Goal: Information Seeking & Learning: Learn about a topic

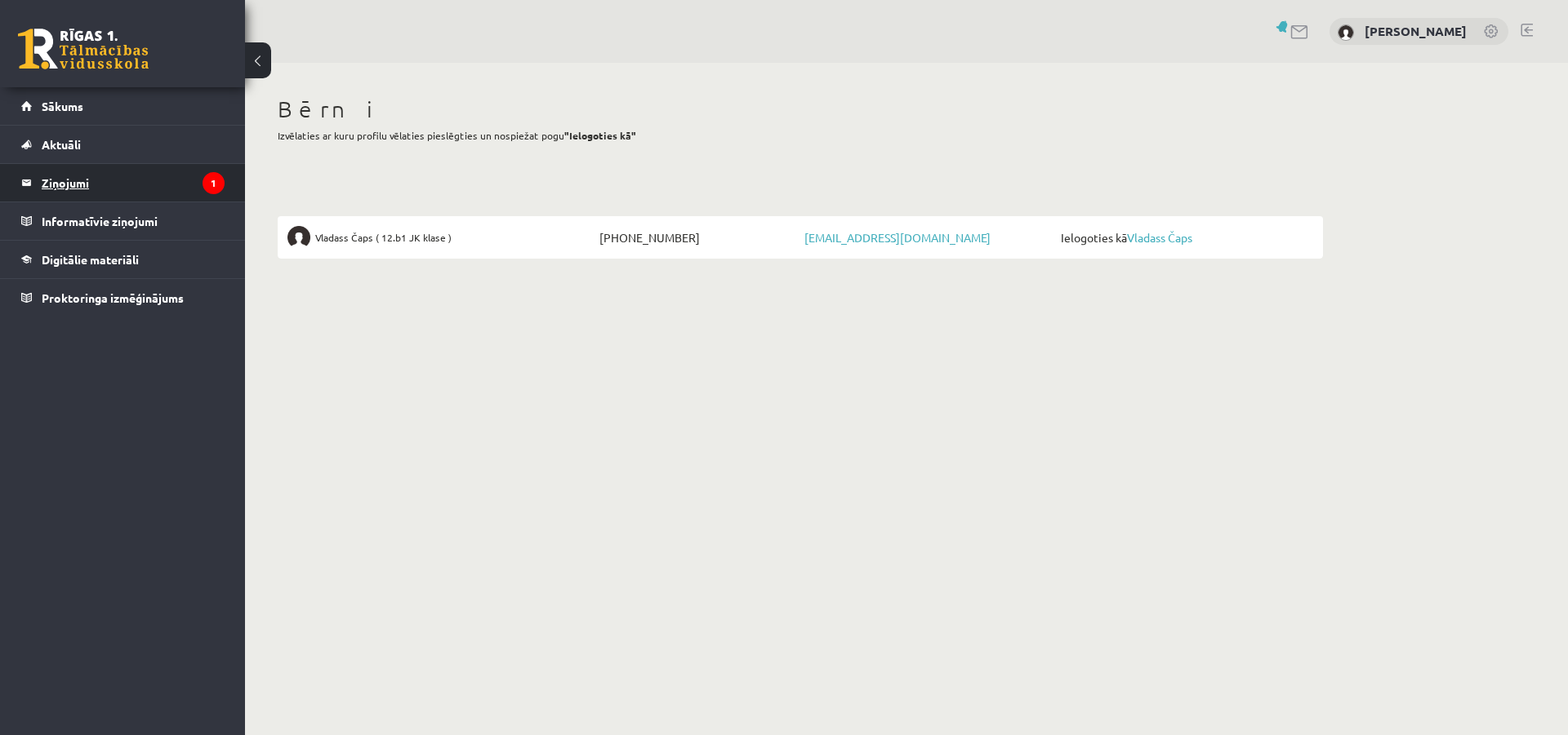
click at [67, 177] on legend "Ziņojumi 1" at bounding box center [133, 182] width 183 height 38
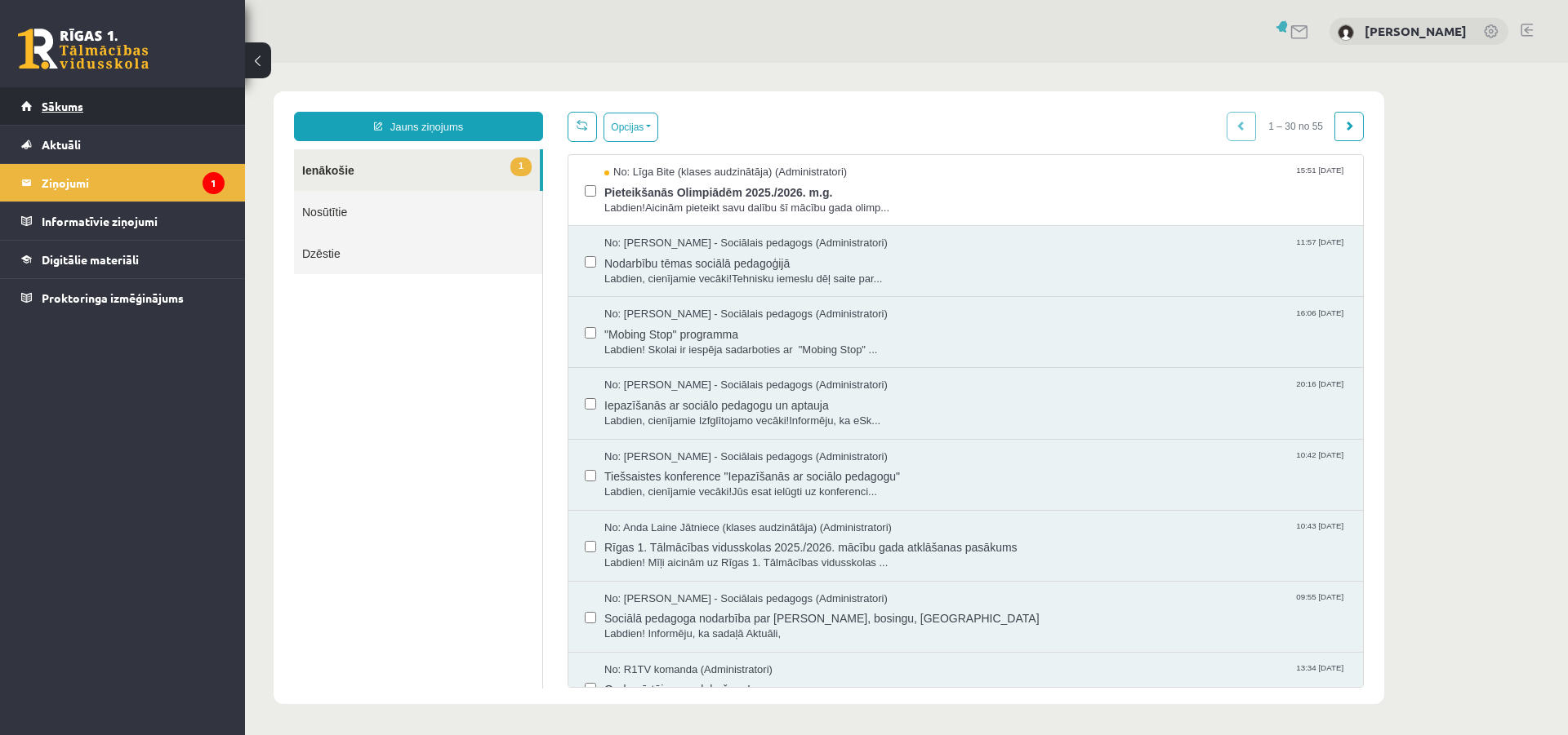
click at [86, 105] on link "Sākums" at bounding box center [123, 106] width 203 height 38
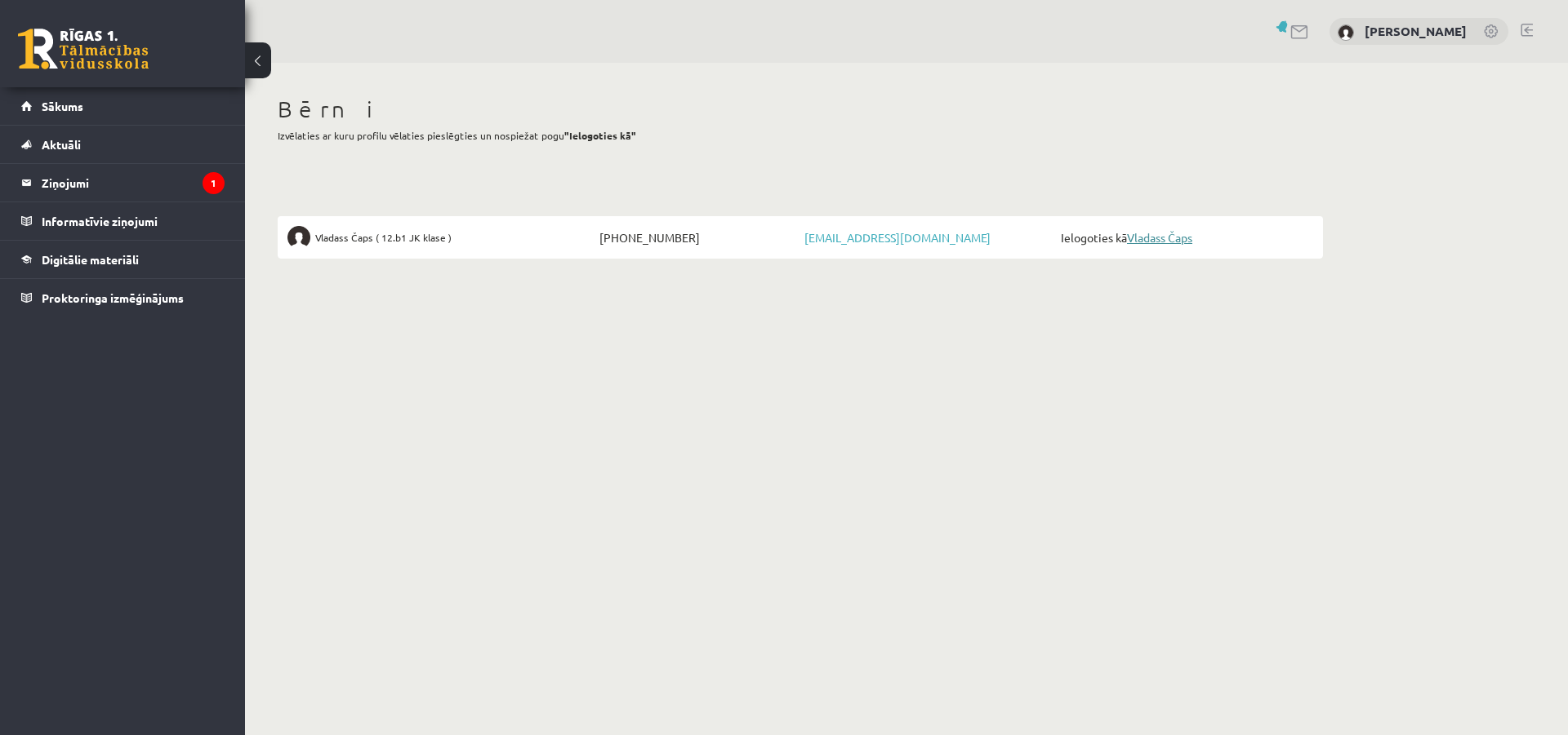
click at [1161, 232] on link "Vladass Čaps" at bounding box center [1159, 237] width 66 height 15
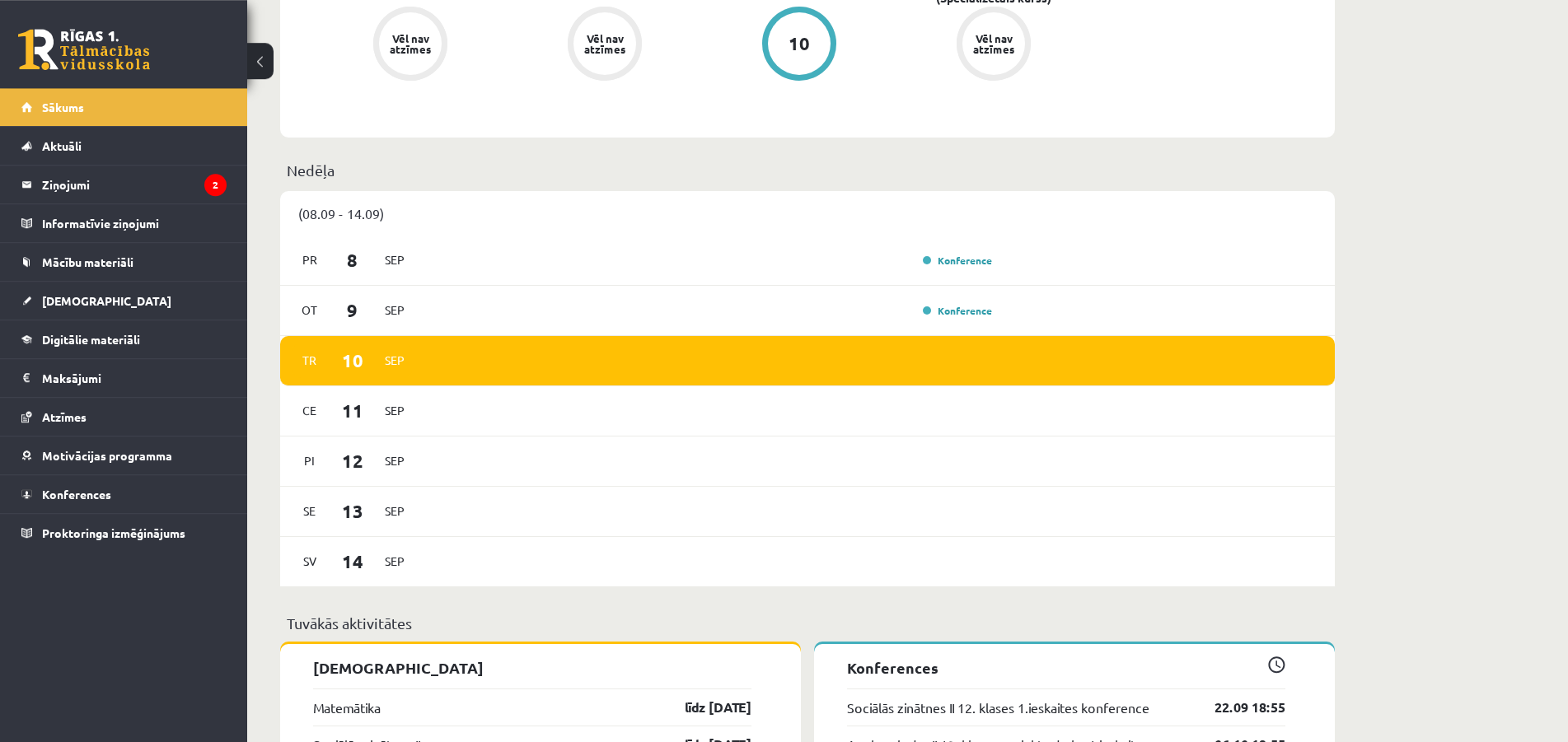
scroll to position [756, 0]
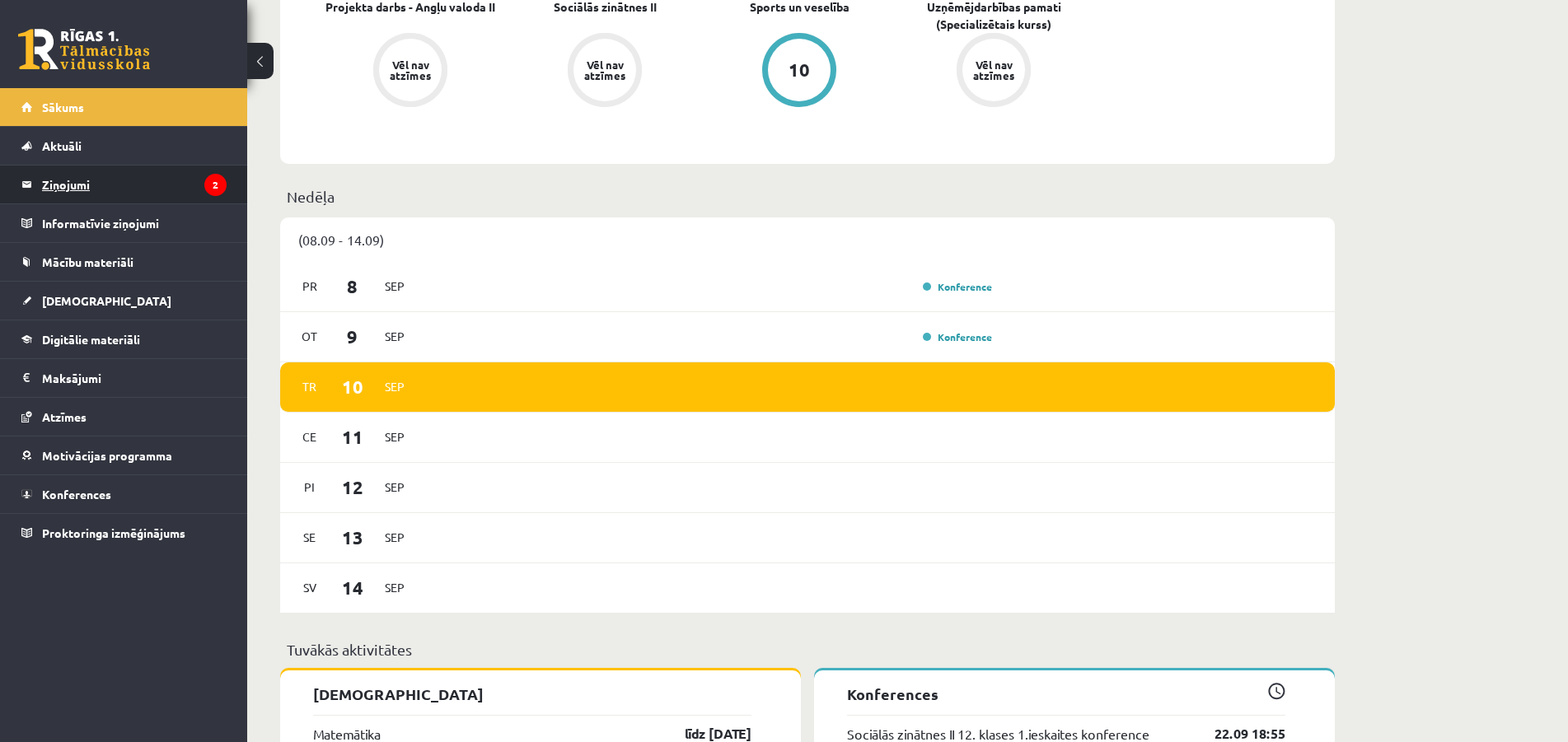
click at [47, 179] on legend "Ziņojumi 2" at bounding box center [134, 184] width 185 height 38
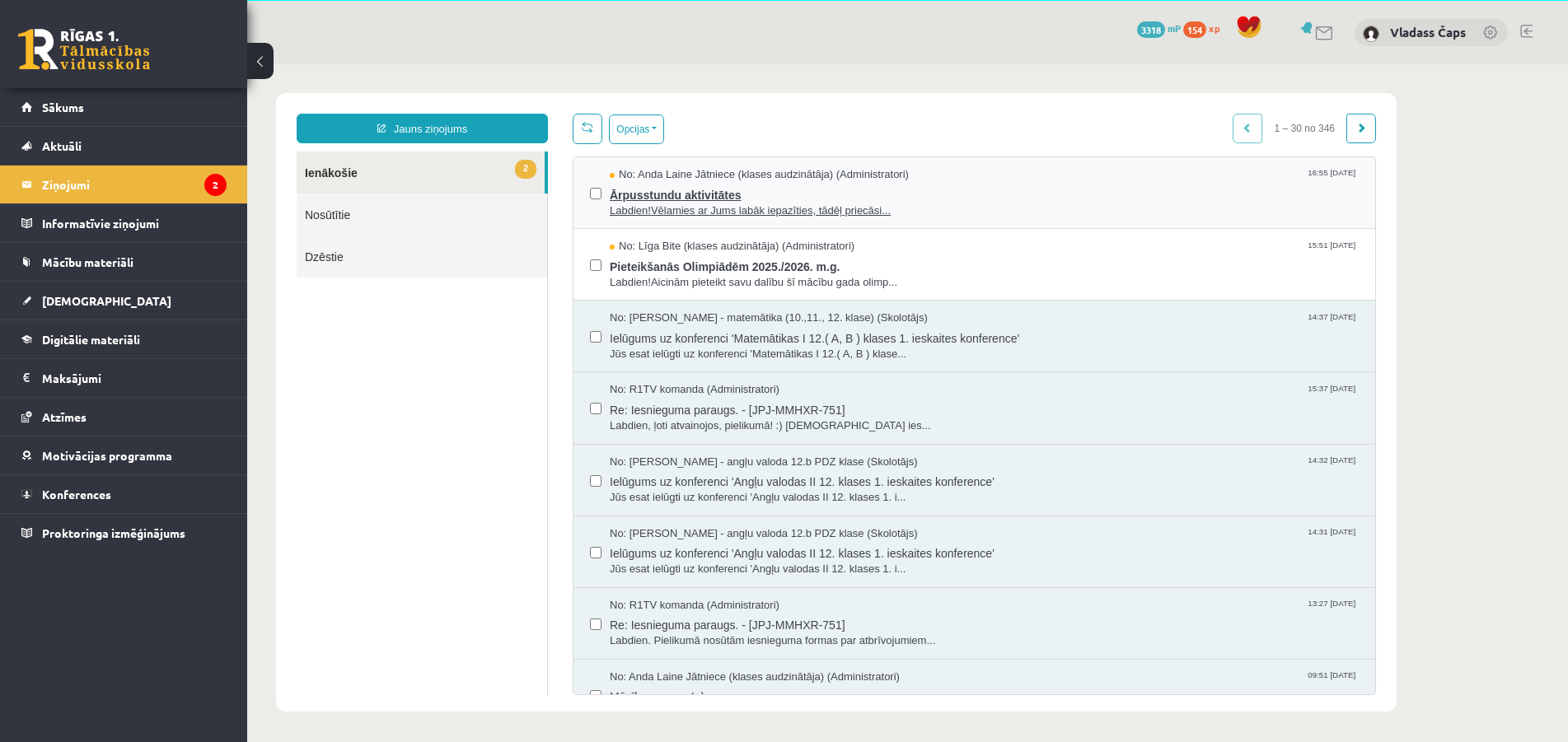
click at [701, 193] on span "Ārpusstundu aktivitātes" at bounding box center [984, 193] width 749 height 20
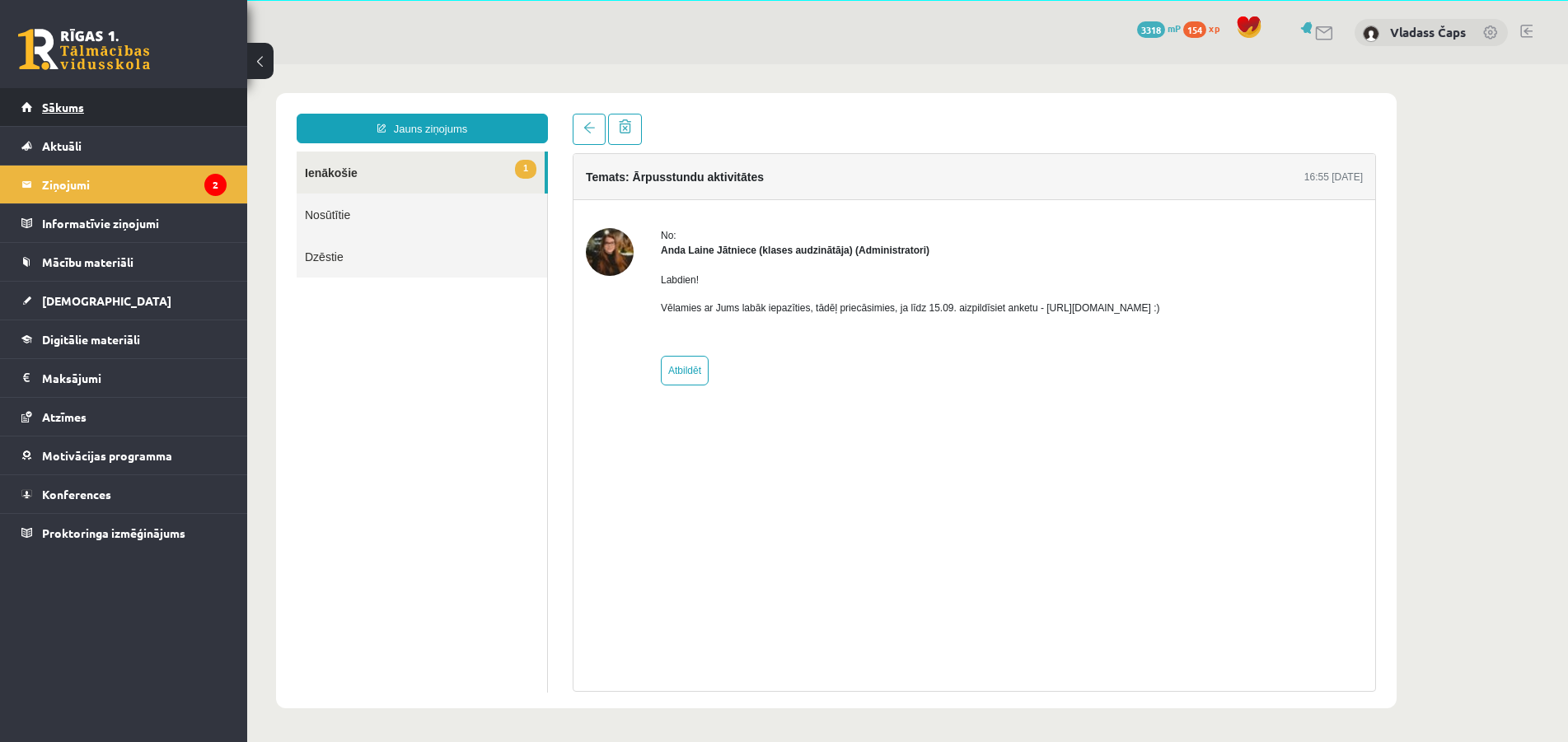
click at [67, 100] on link "Sākums" at bounding box center [124, 107] width 205 height 38
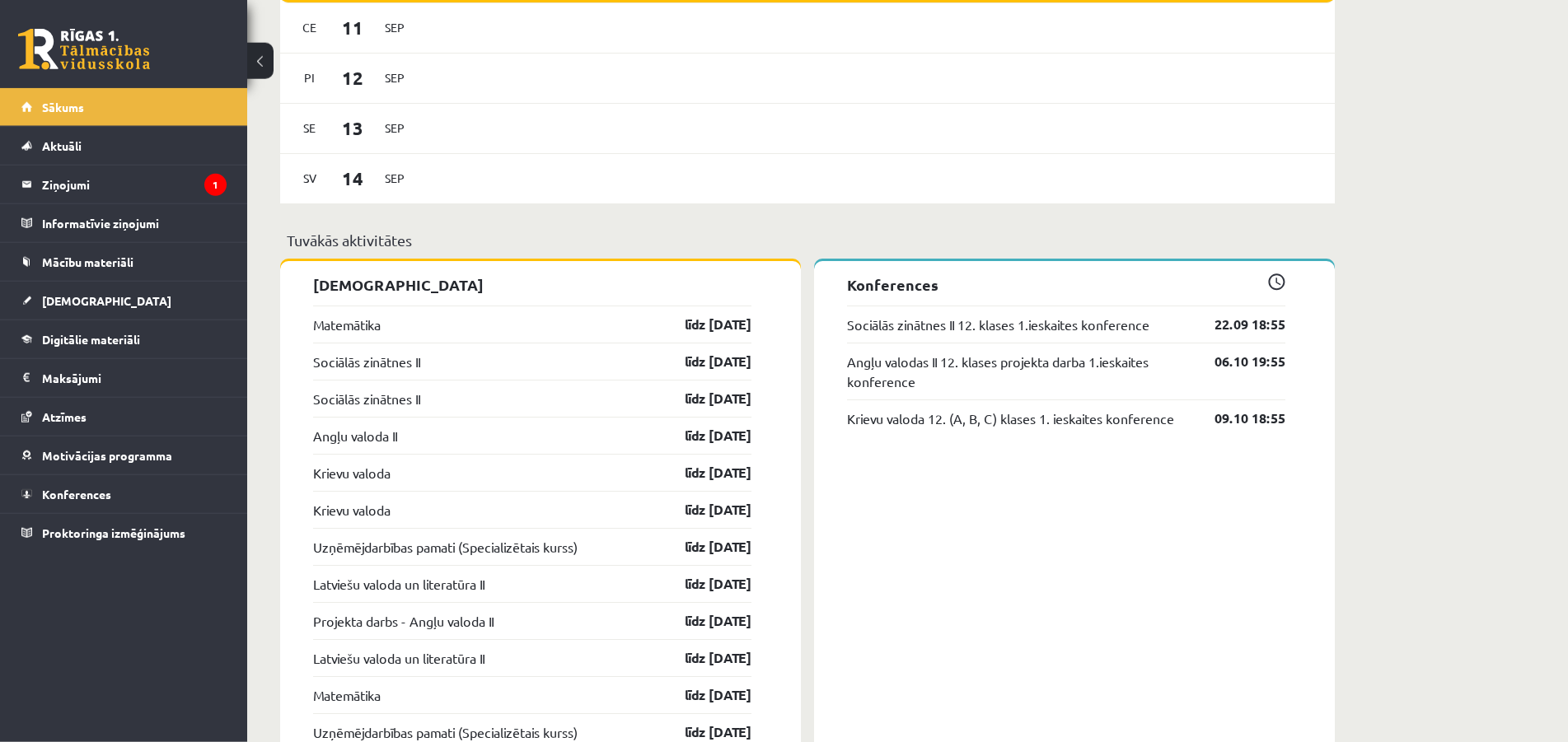
scroll to position [1009, 0]
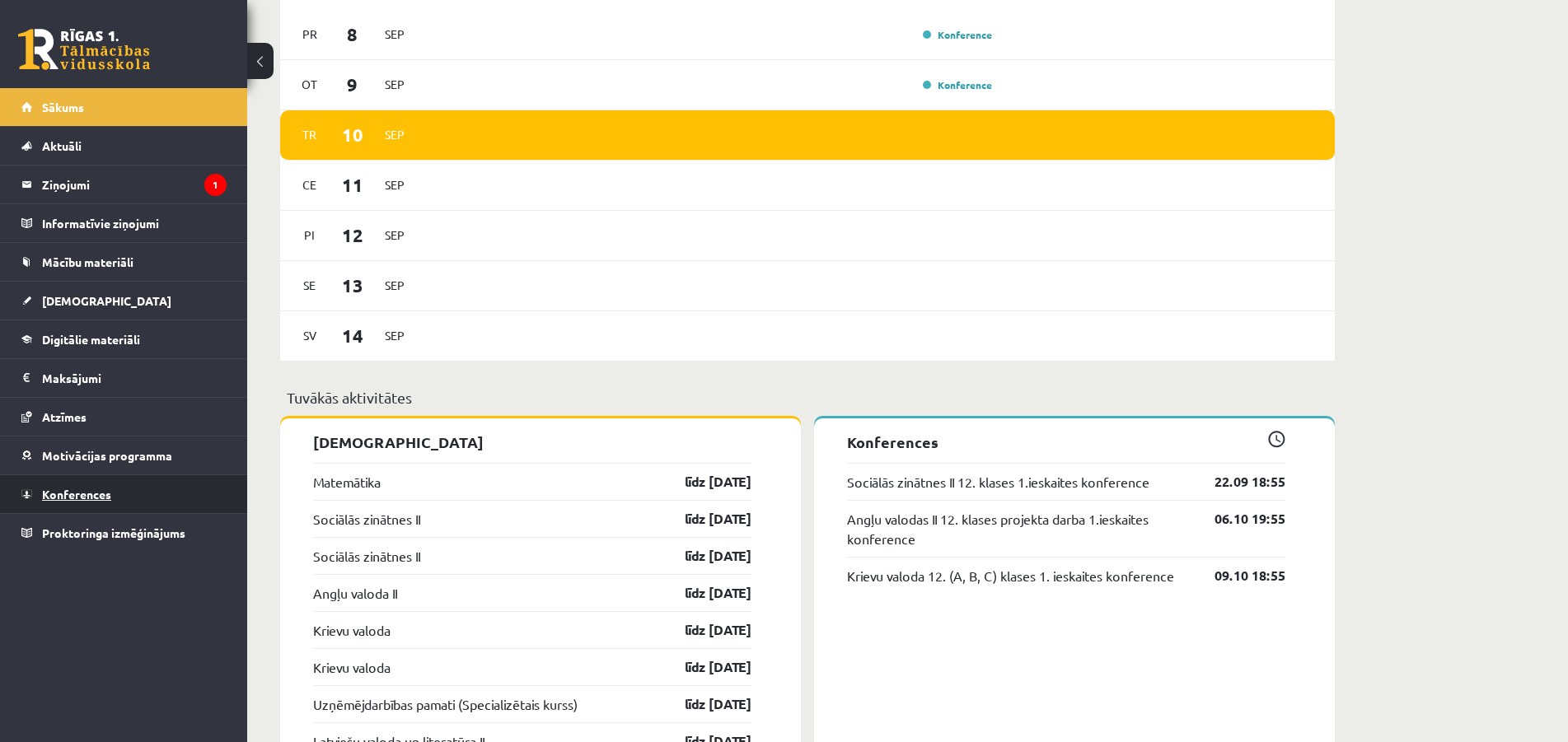
click at [70, 500] on span "Konferences" at bounding box center [77, 494] width 69 height 15
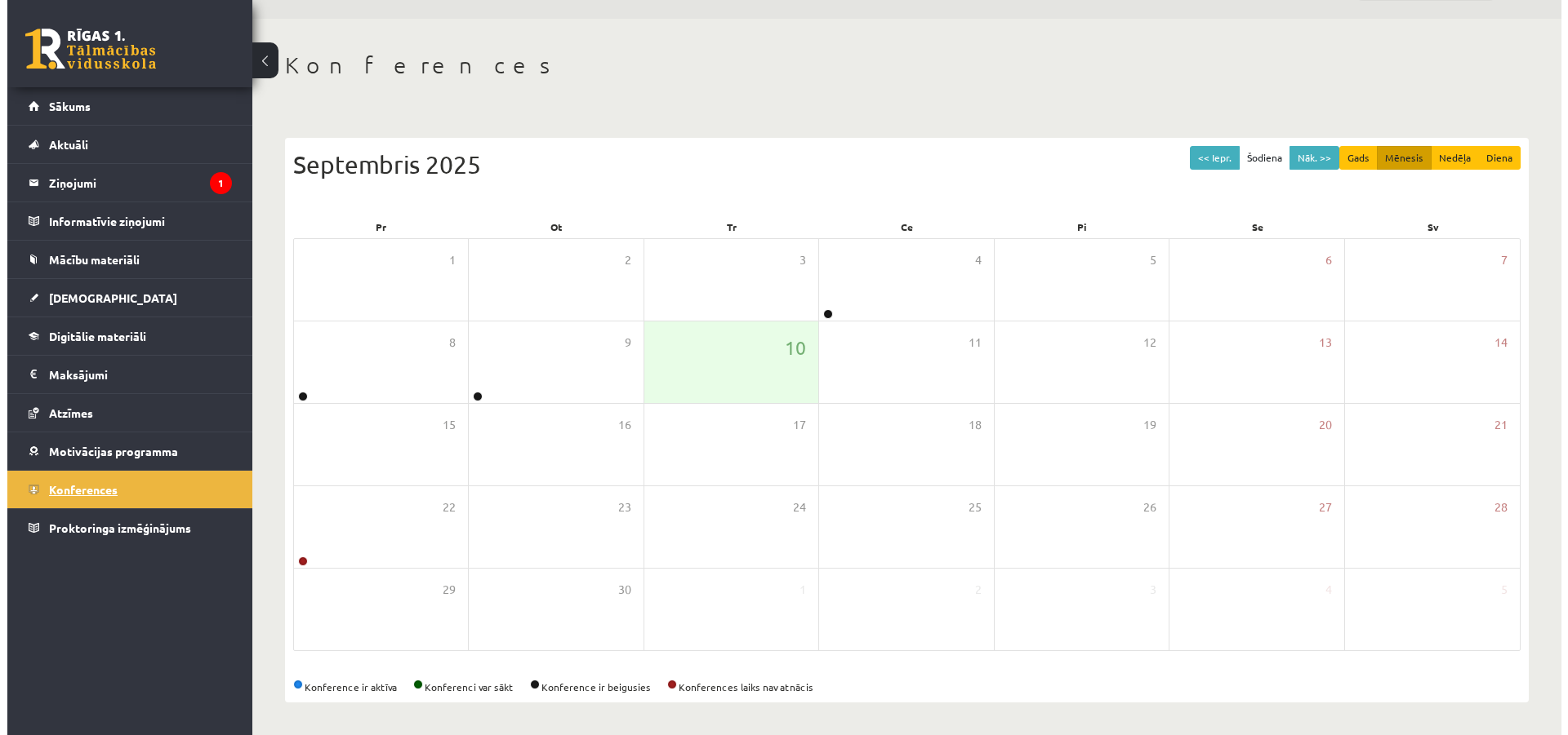
scroll to position [102, 0]
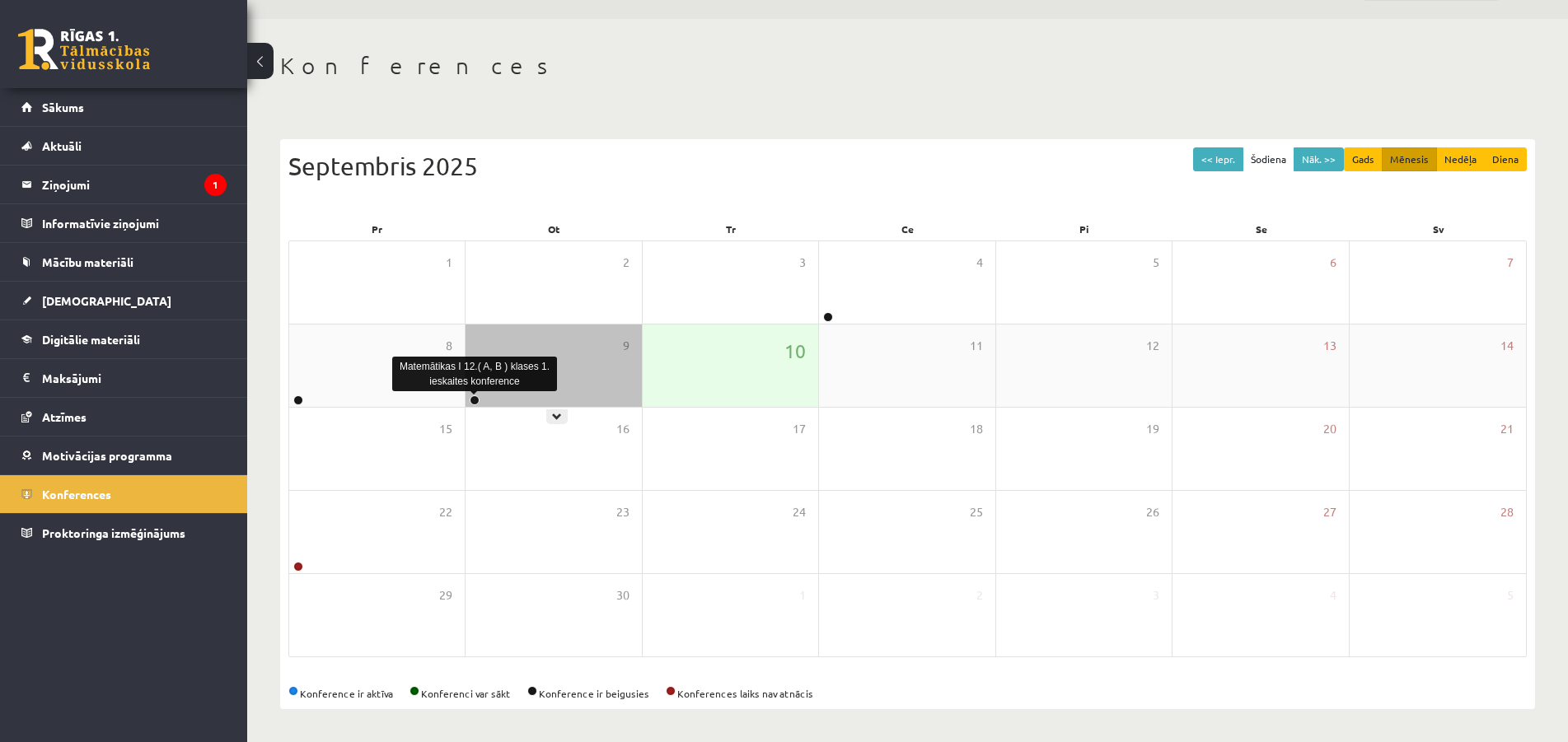
click at [473, 399] on link at bounding box center [474, 400] width 10 height 10
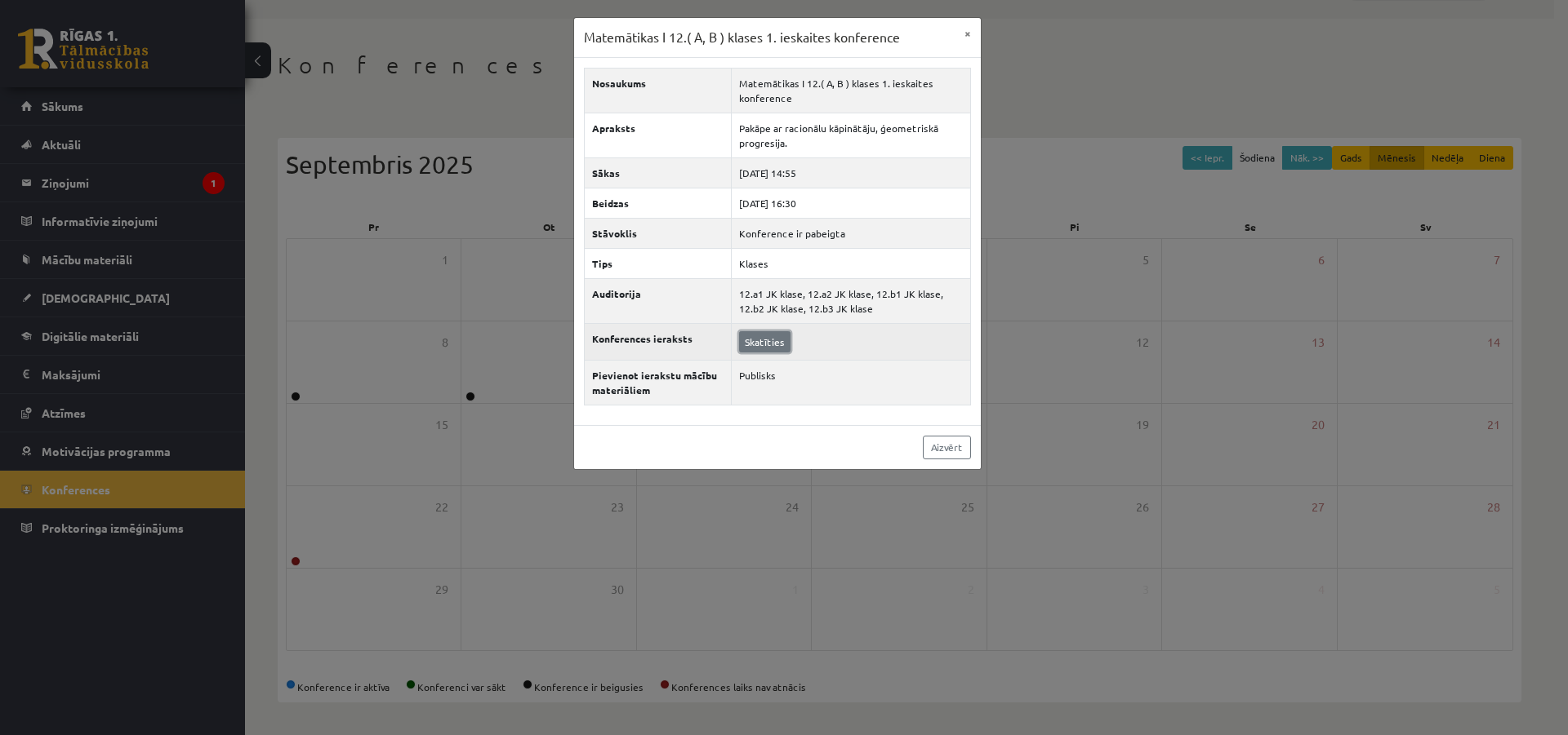
click at [765, 340] on link "Skatīties" at bounding box center [764, 342] width 52 height 21
